Goal: Transaction & Acquisition: Purchase product/service

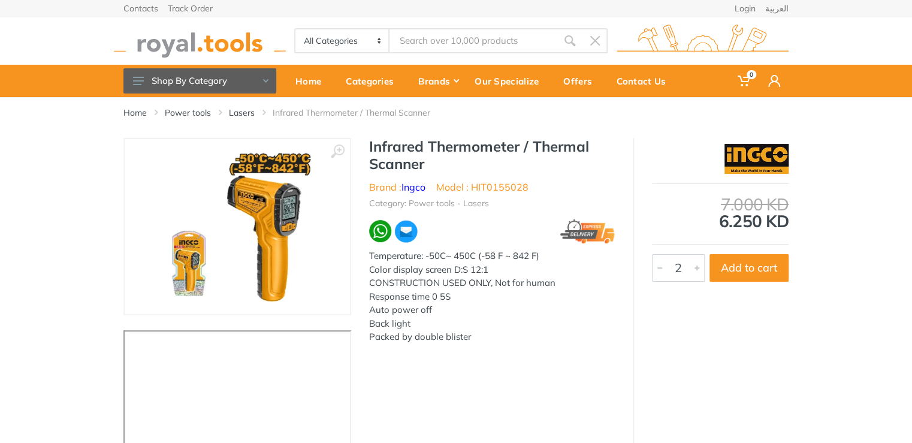
click at [696, 268] on div at bounding box center [697, 268] width 14 height 26
click at [752, 273] on button "Add to cart" at bounding box center [749, 268] width 79 height 28
type input "1"
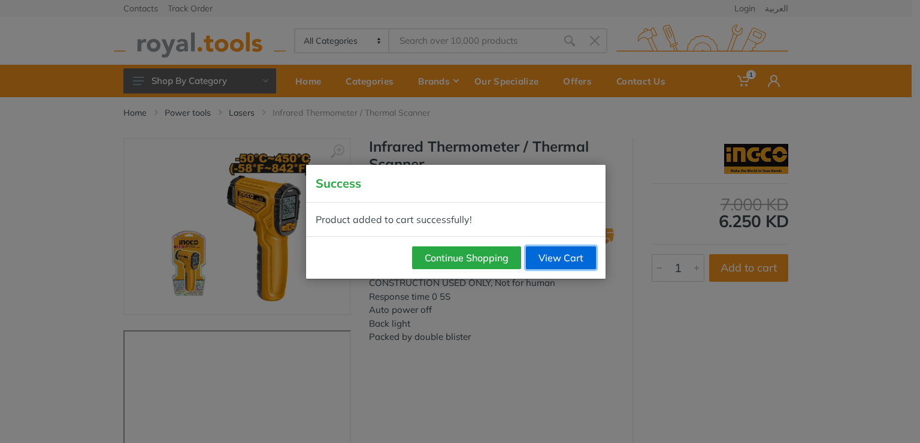
click at [554, 255] on link "View Cart" at bounding box center [561, 257] width 70 height 23
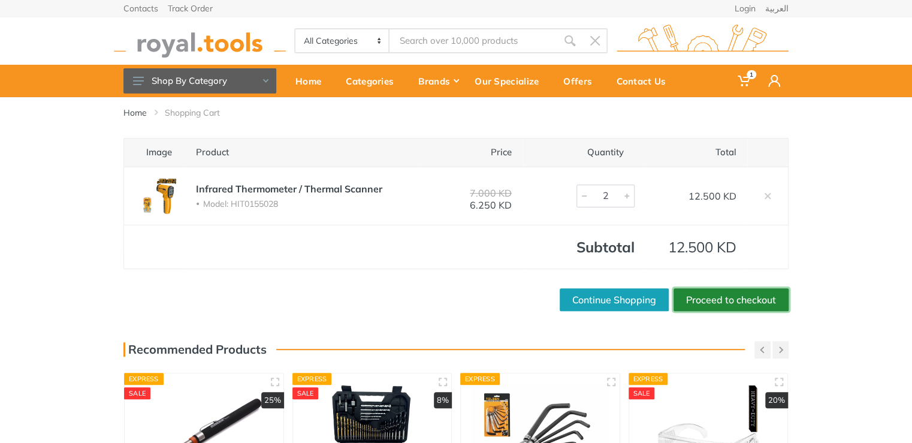
click at [731, 299] on link "Proceed to checkout" at bounding box center [731, 299] width 115 height 23
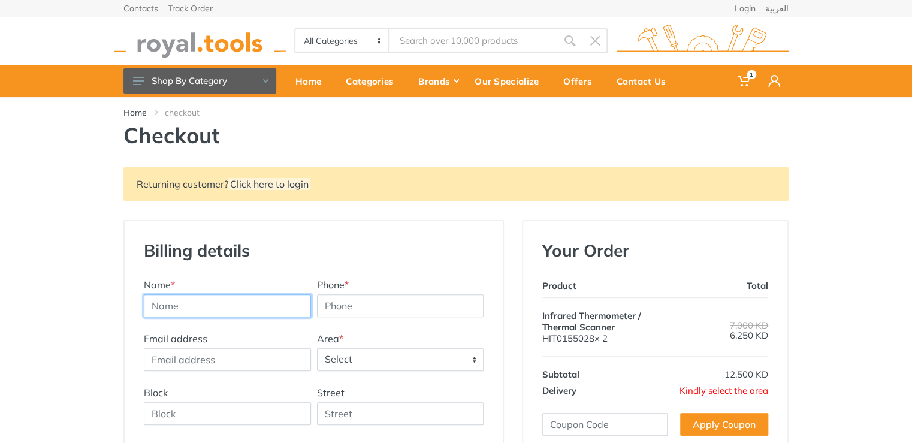
click at [228, 301] on input "text" at bounding box center [227, 305] width 167 height 23
type input "shaji cheriyan"
type input "94068491"
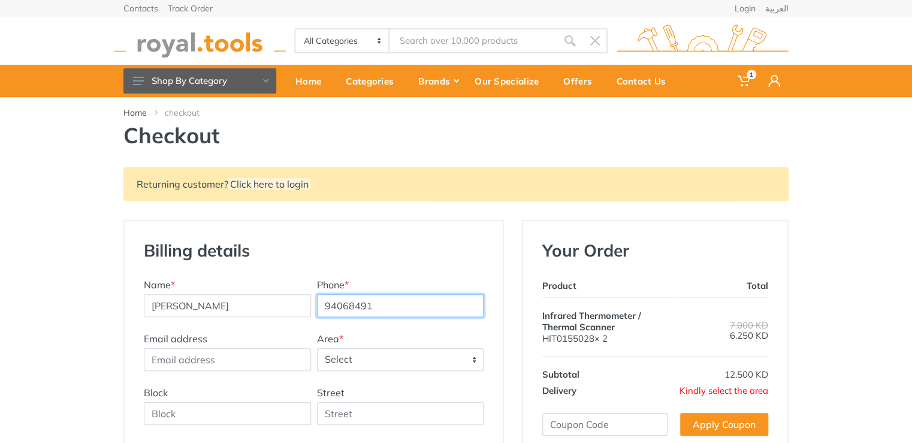
type input "sales@promax-kw.com"
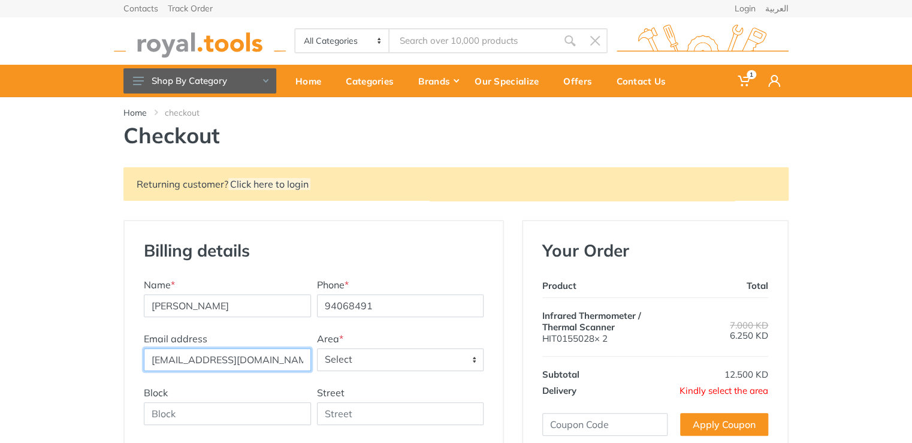
type input "6"
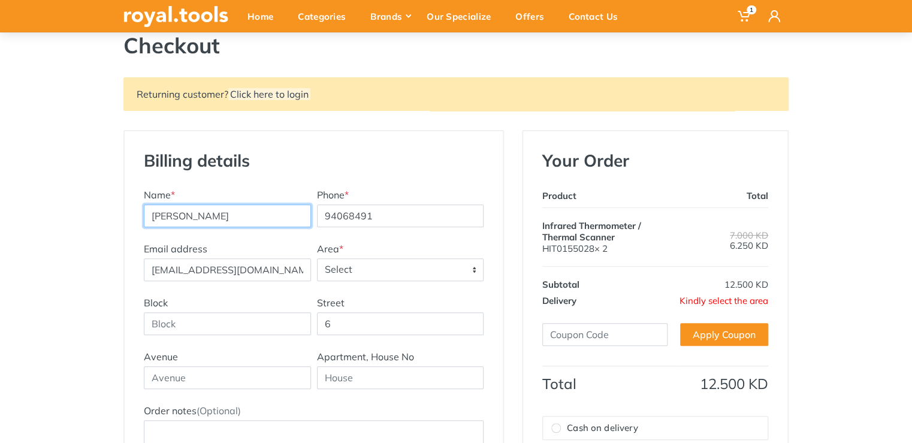
scroll to position [120, 0]
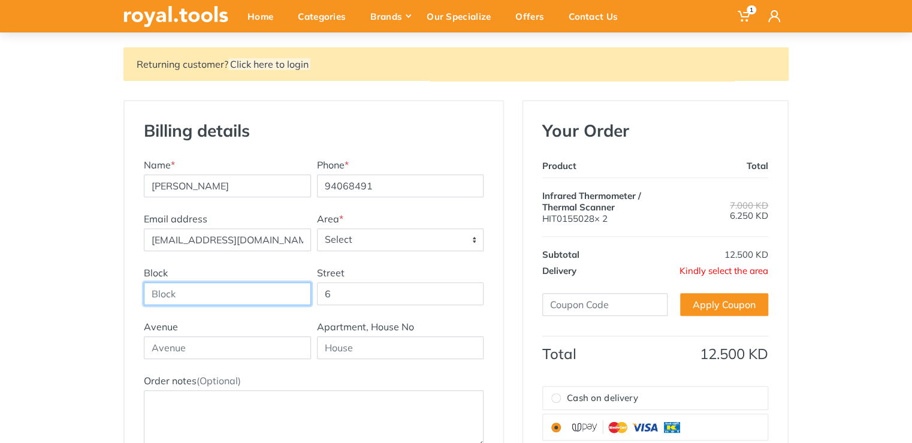
click at [206, 293] on input "Block" at bounding box center [227, 293] width 167 height 23
type input "2"
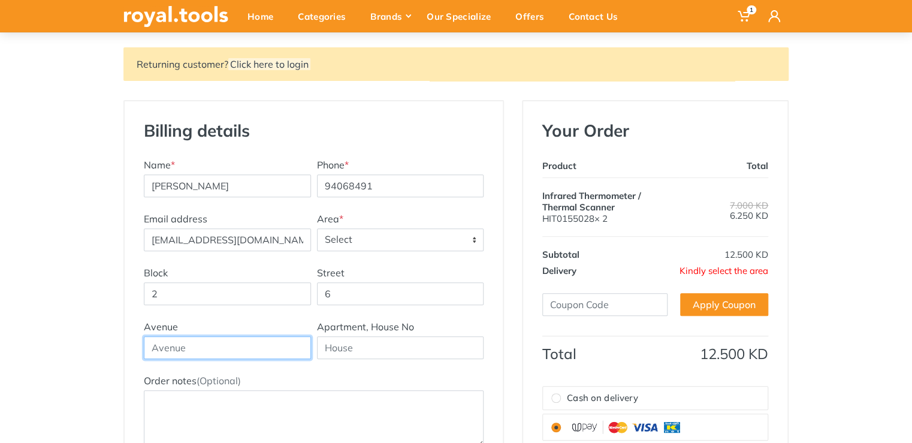
click at [247, 346] on input "text" at bounding box center [227, 347] width 167 height 23
type input "Near Sidra hospital"
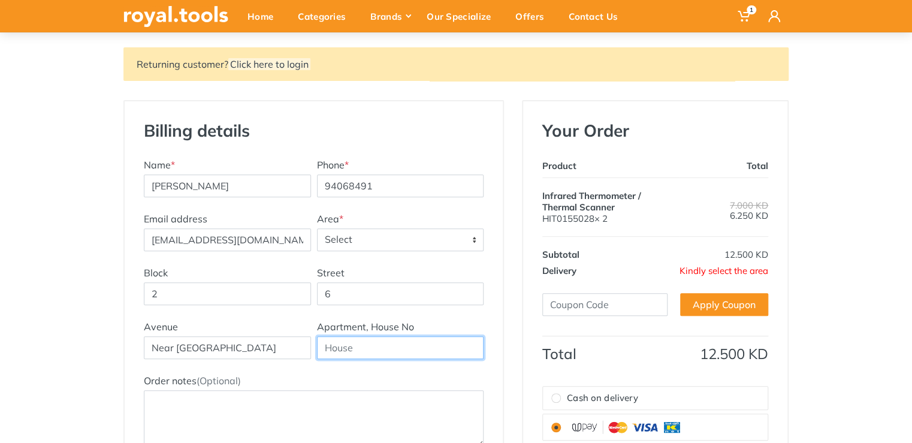
click at [362, 346] on input "text" at bounding box center [400, 347] width 167 height 23
type input "o"
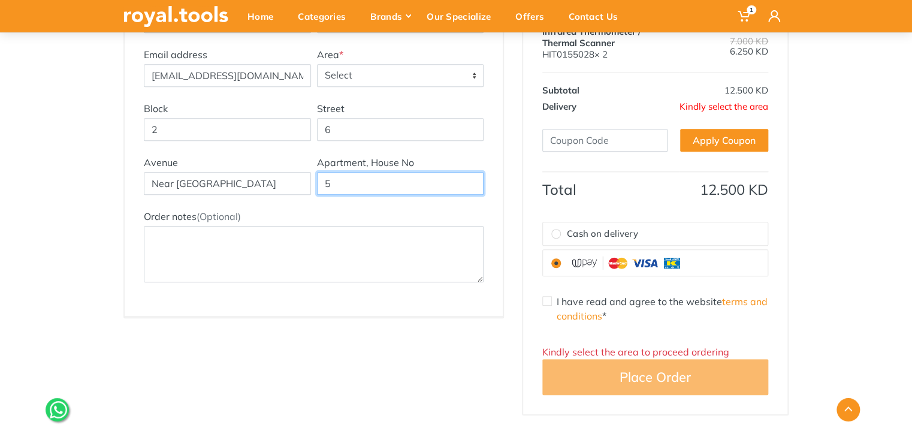
scroll to position [300, 0]
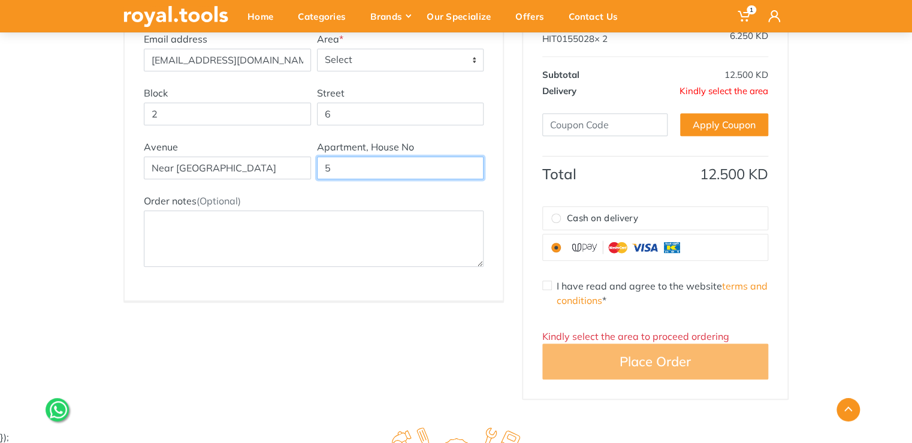
type input "5"
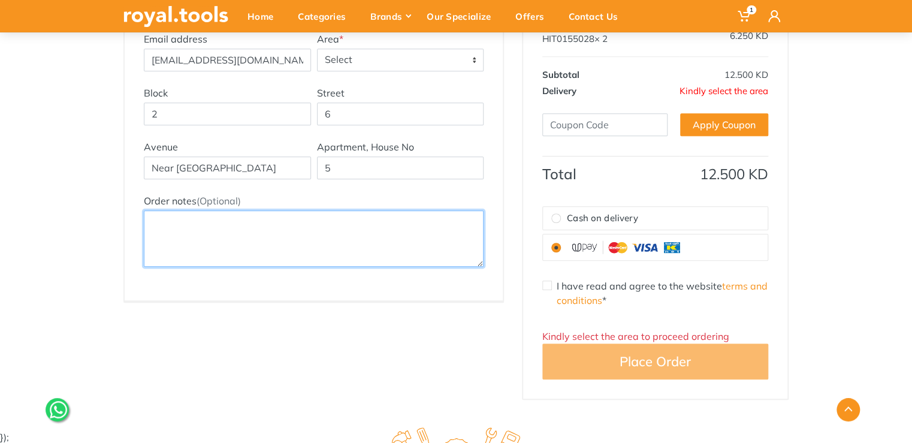
click at [188, 214] on textarea "Order notes (Optional)" at bounding box center [314, 238] width 340 height 56
type textarea "durrar office building, block 2, street 6 Qty 2"
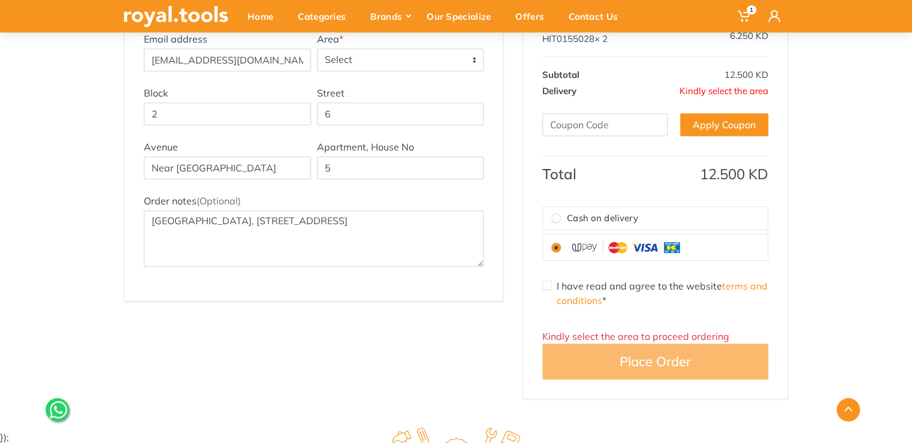
click at [556, 216] on input "Cash on delivery" at bounding box center [556, 218] width 10 height 10
radio input "true"
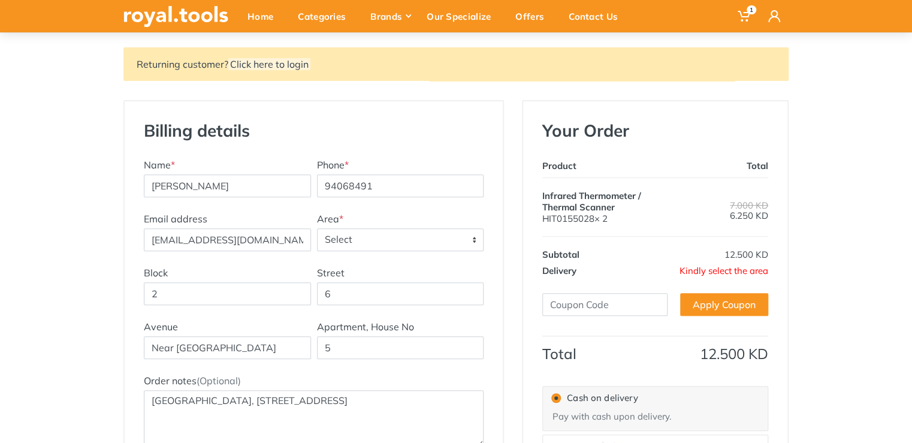
scroll to position [180, 0]
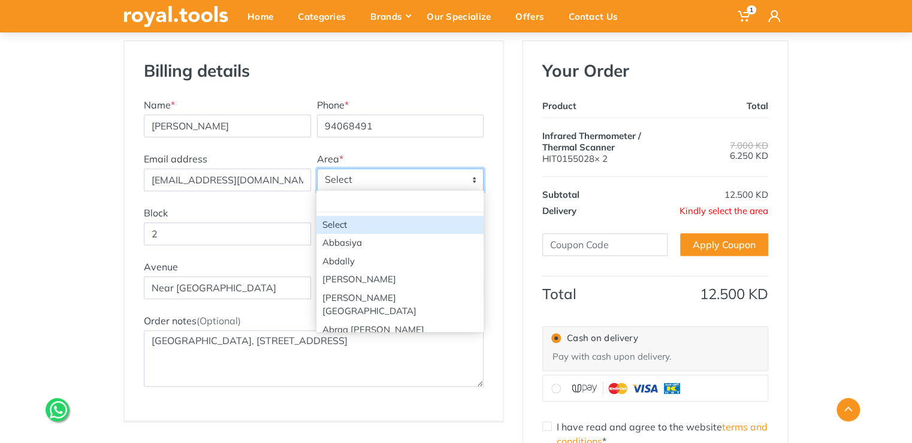
click at [351, 176] on span "Select" at bounding box center [401, 180] width 166 height 22
type input "f"
type input "r"
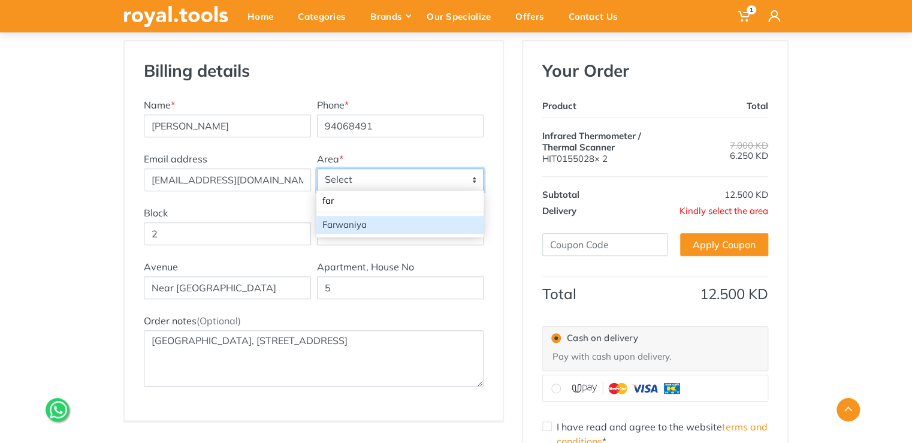
type input "far"
select select "18"
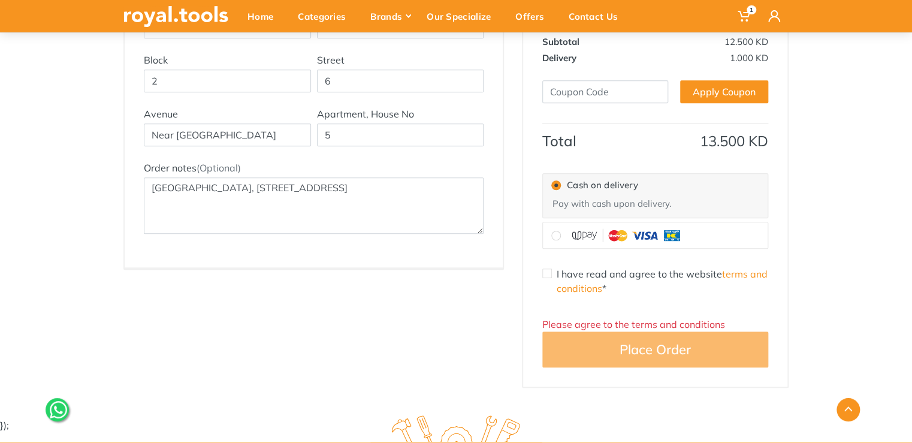
scroll to position [360, 0]
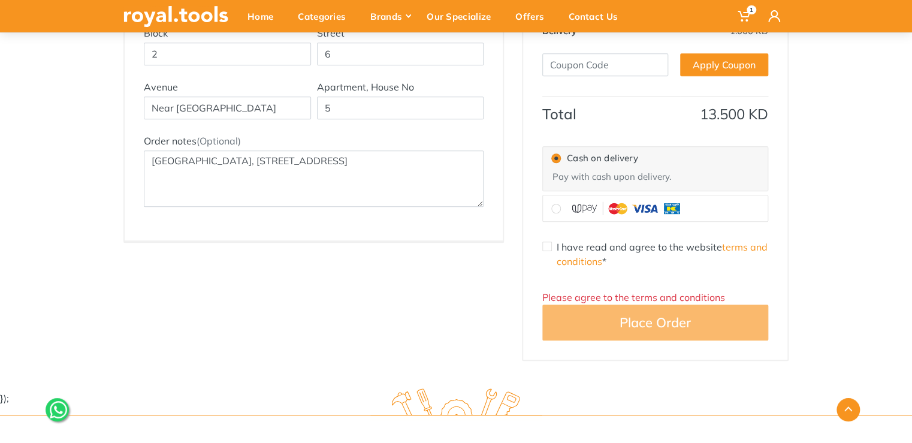
click at [551, 248] on div "I have read and agree to the website terms and conditions *" at bounding box center [655, 254] width 226 height 29
click at [548, 246] on input "I have read and agree to the website terms and conditions *" at bounding box center [547, 246] width 10 height 10
checkbox input "true"
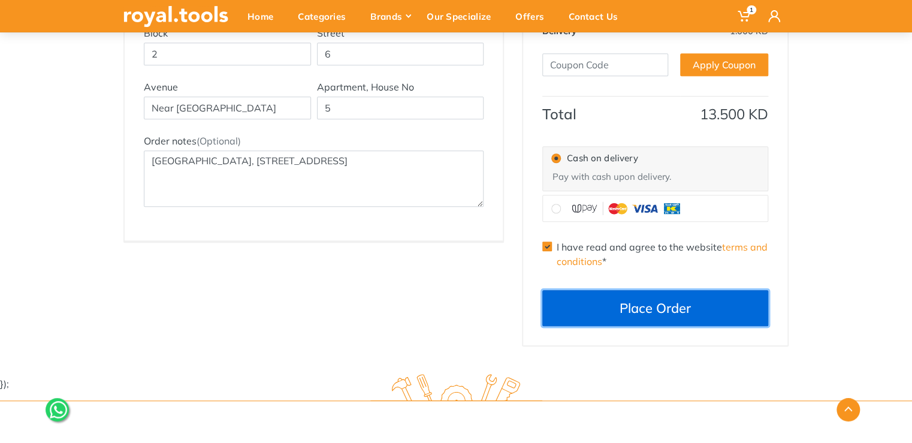
click at [636, 304] on button "Place Order" at bounding box center [655, 308] width 226 height 36
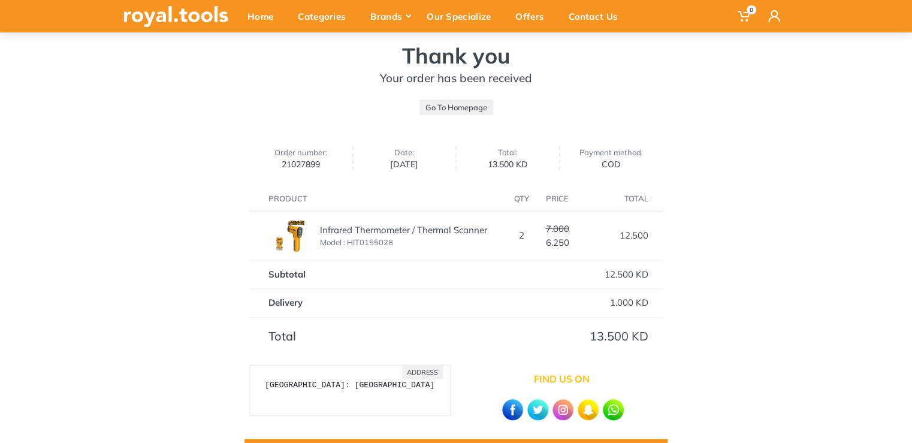
scroll to position [180, 0]
